Goal: Contribute content

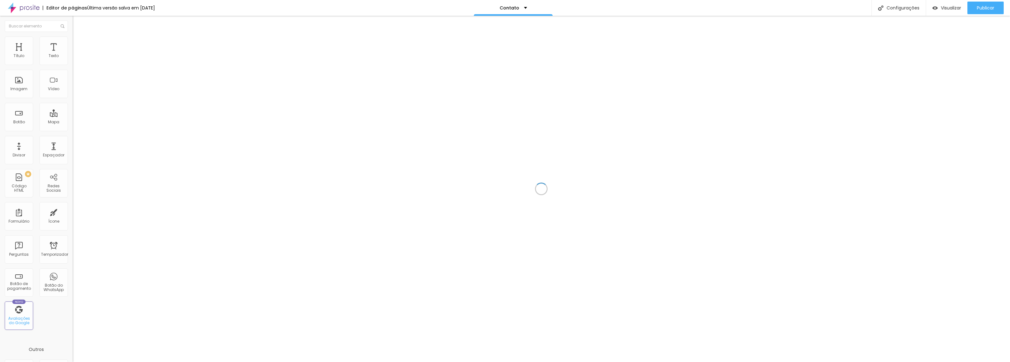
click at [21, 319] on font "Avaliações do Google" at bounding box center [19, 321] width 22 height 10
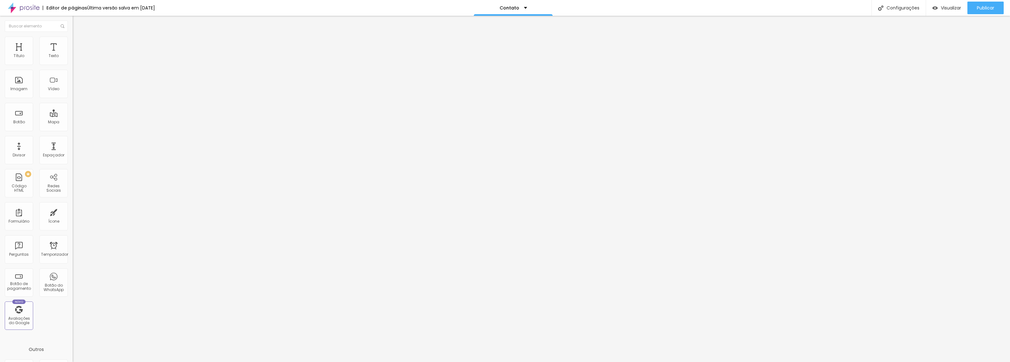
click at [73, 59] on input "[STREET_ADDRESS]" at bounding box center [111, 56] width 76 height 6
click at [73, 59] on input "[STREET_ADDRESS][PERSON_NAME]" at bounding box center [111, 56] width 76 height 6
type input "Rua [PERSON_NAME] 348 benedito Indaial"
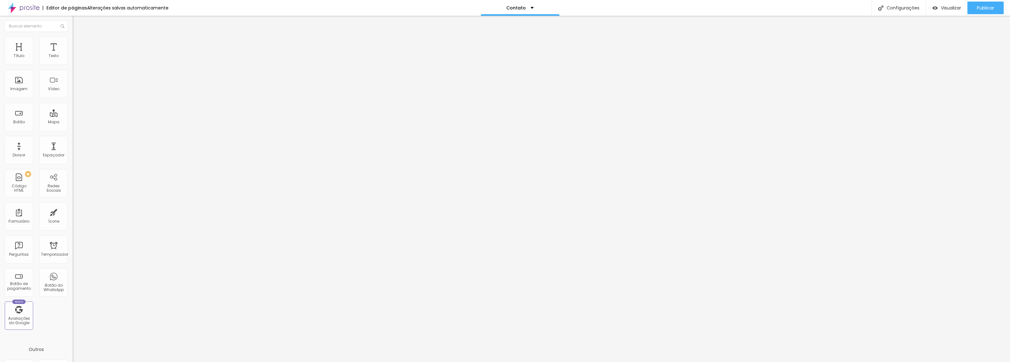
type input "16"
type input "15"
type input "14"
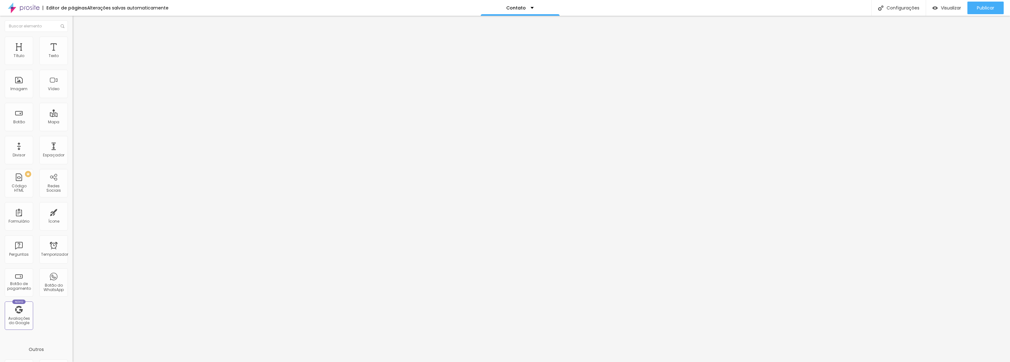
type input "14"
type input "13"
type input "12"
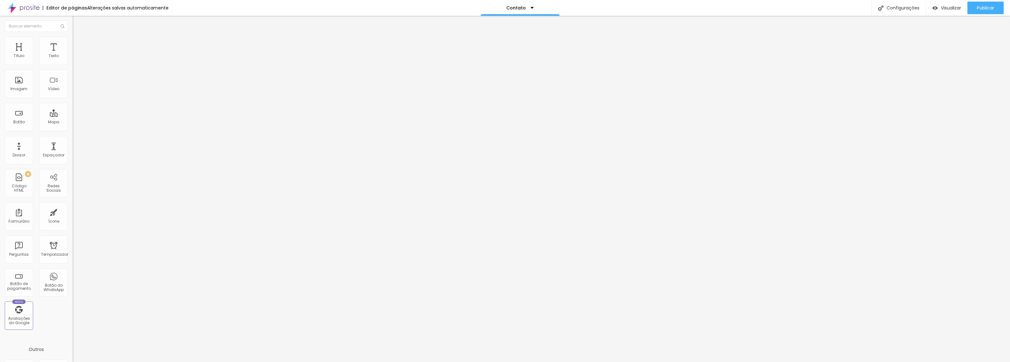
type input "11"
type input "12"
type input "13"
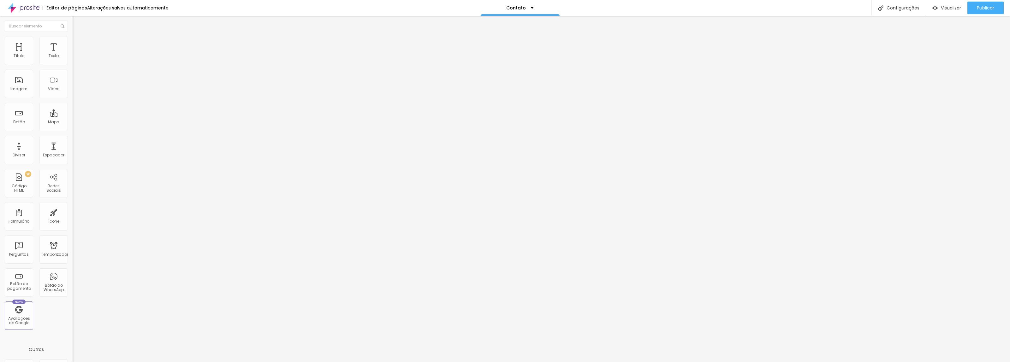
type input "13"
type input "14"
type input "15"
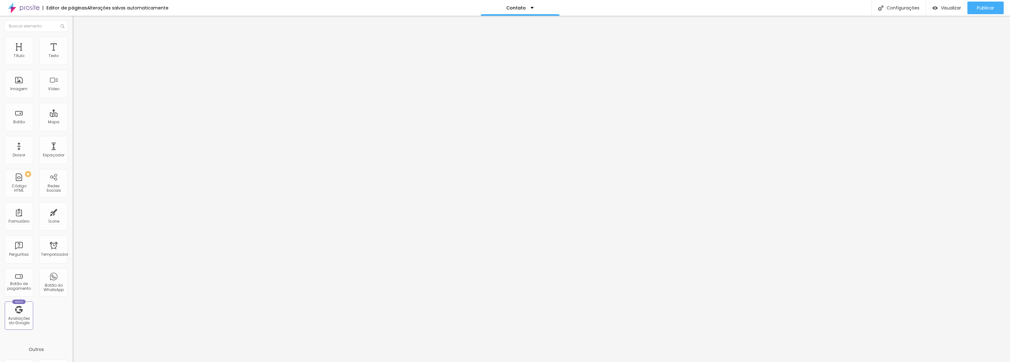
type input "16"
type input "17"
type input "18"
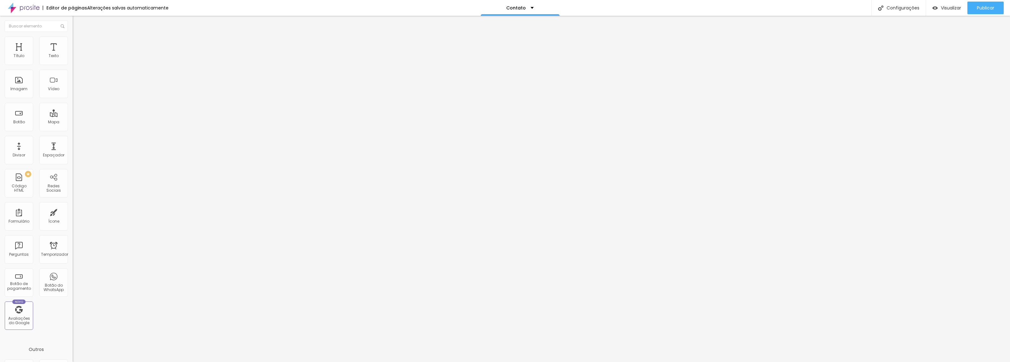
type input "18"
type input "19"
type input "18"
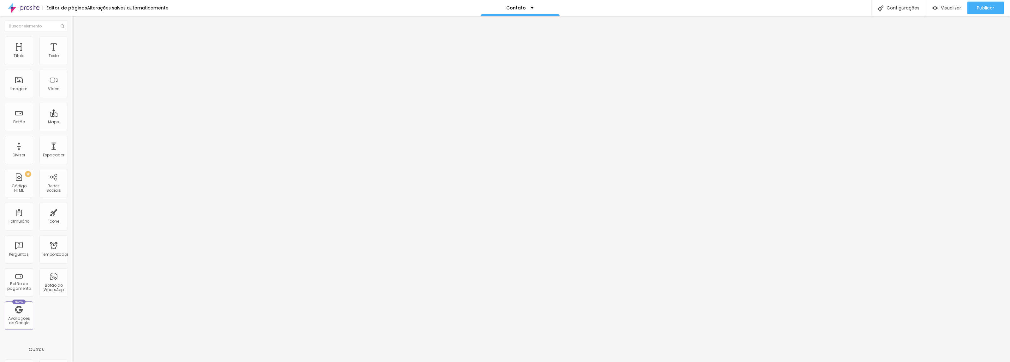
type input "17"
type input "16"
drag, startPoint x: 33, startPoint y: 100, endPoint x: 39, endPoint y: 108, distance: 9.5
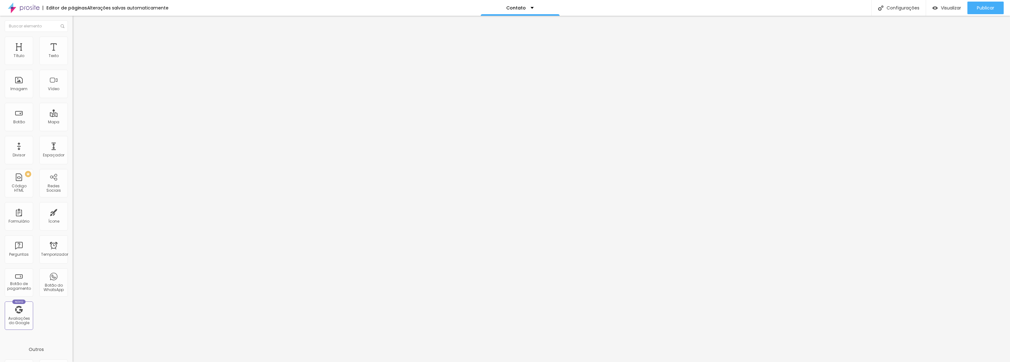
type input "16"
click at [73, 159] on input "range" at bounding box center [93, 161] width 41 height 5
click at [73, 40] on img at bounding box center [76, 40] width 6 height 6
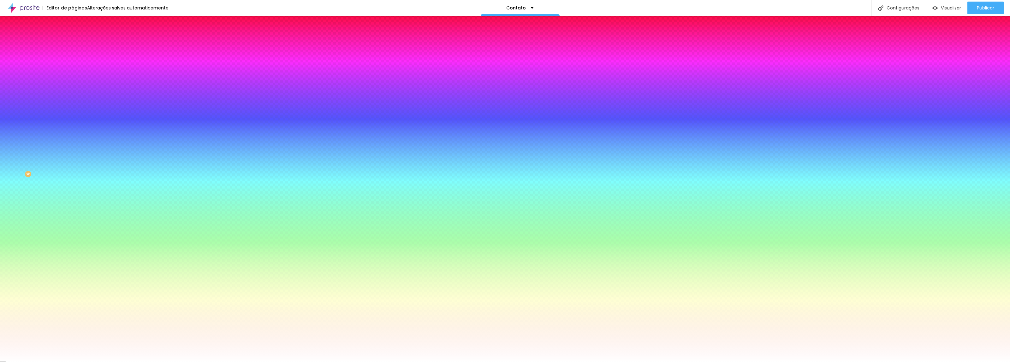
click at [73, 43] on li "Avançado" at bounding box center [109, 46] width 73 height 6
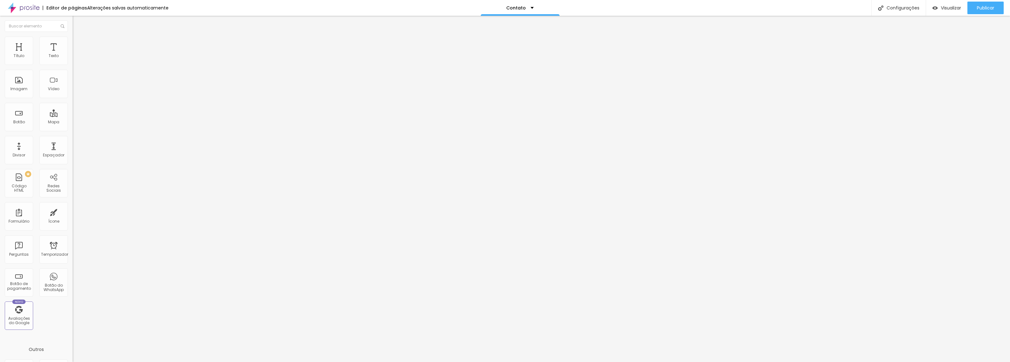
click at [78, 43] on font "Estilo" at bounding box center [83, 40] width 10 height 5
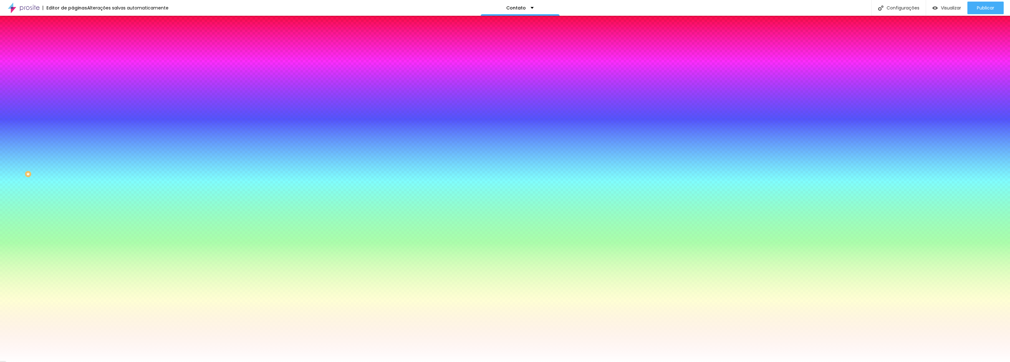
click at [78, 37] on font "Conteúdo" at bounding box center [88, 34] width 20 height 5
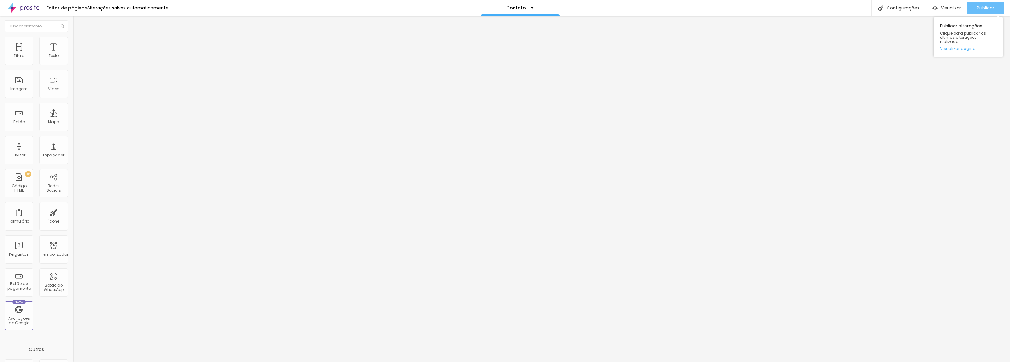
click at [986, 7] on font "Publicar" at bounding box center [985, 8] width 17 height 6
